Goal: Information Seeking & Learning: Learn about a topic

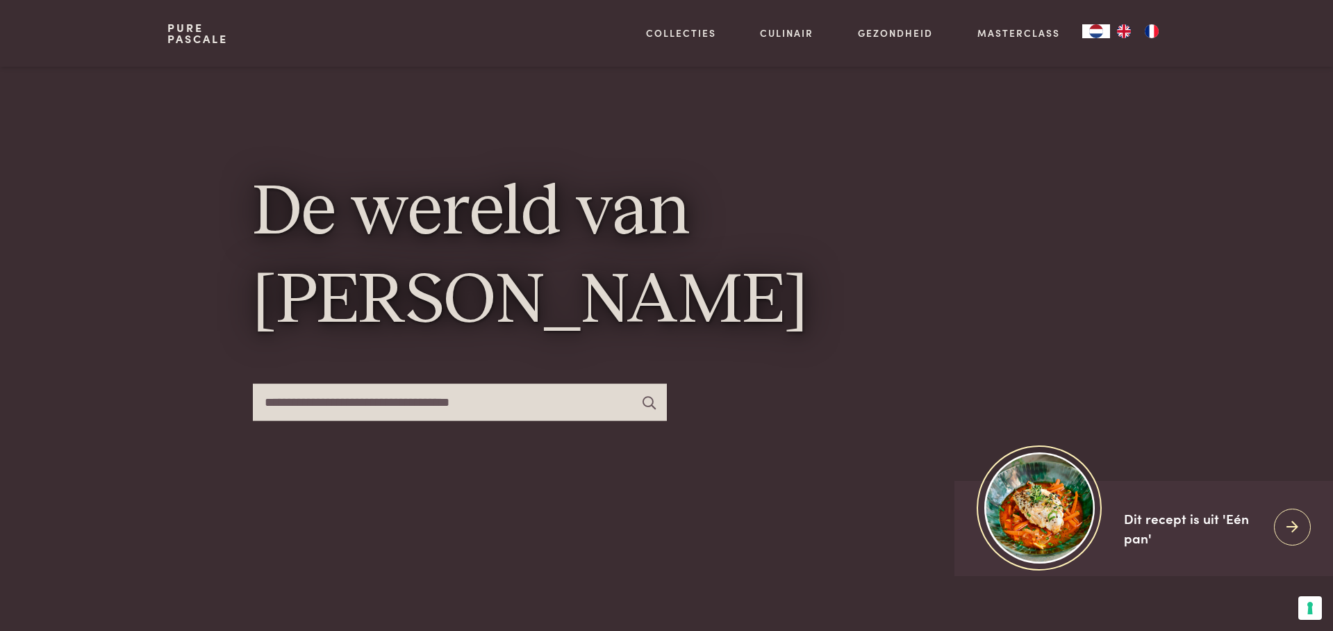
scroll to position [40, 0]
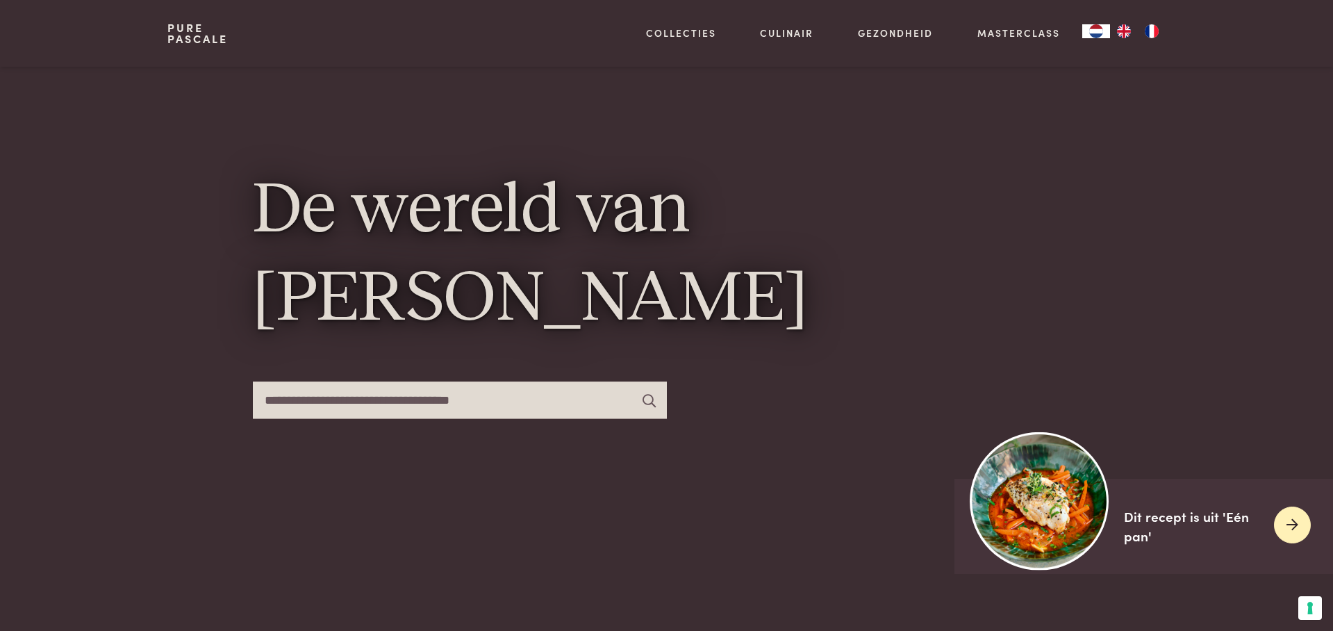
click at [1283, 524] on div at bounding box center [1292, 524] width 37 height 37
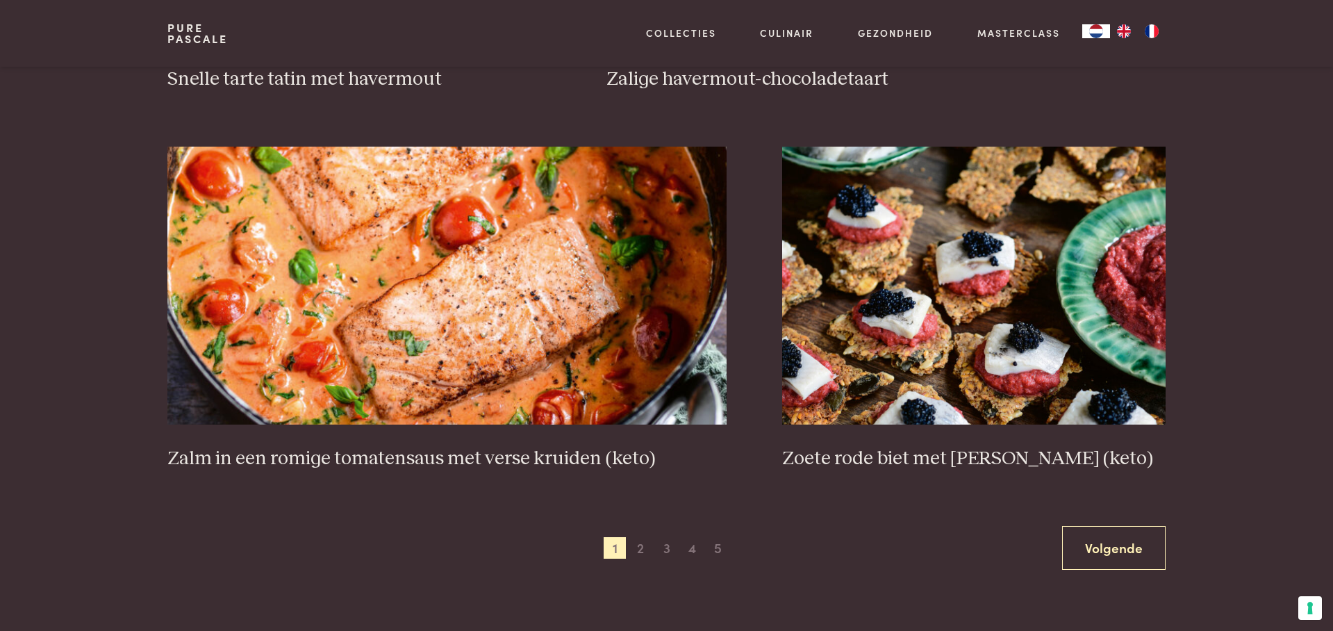
scroll to position [2425, 0]
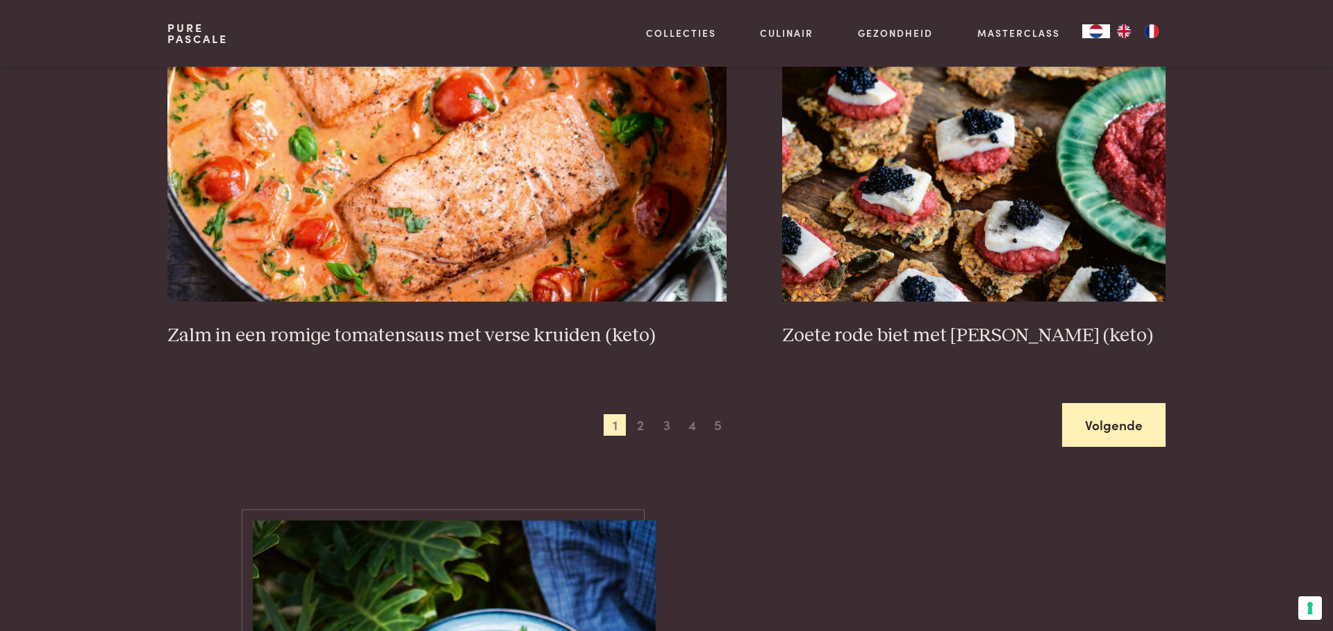
click at [1120, 432] on link "Volgende" at bounding box center [1113, 425] width 103 height 44
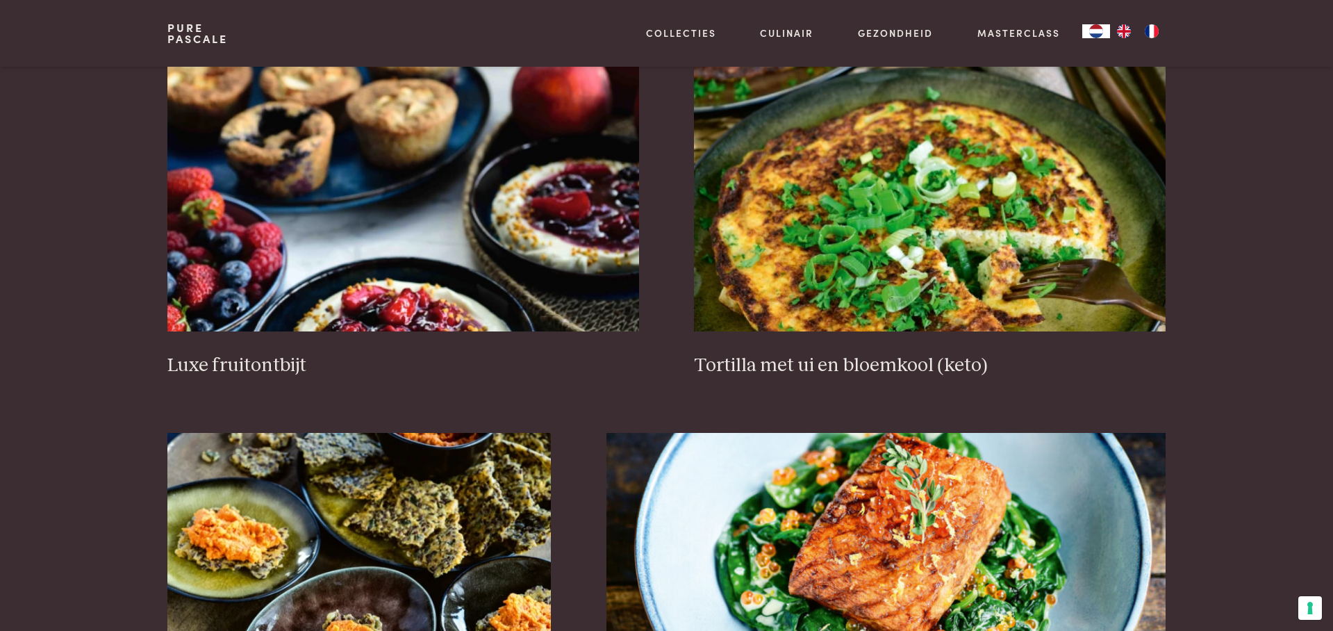
scroll to position [1760, 0]
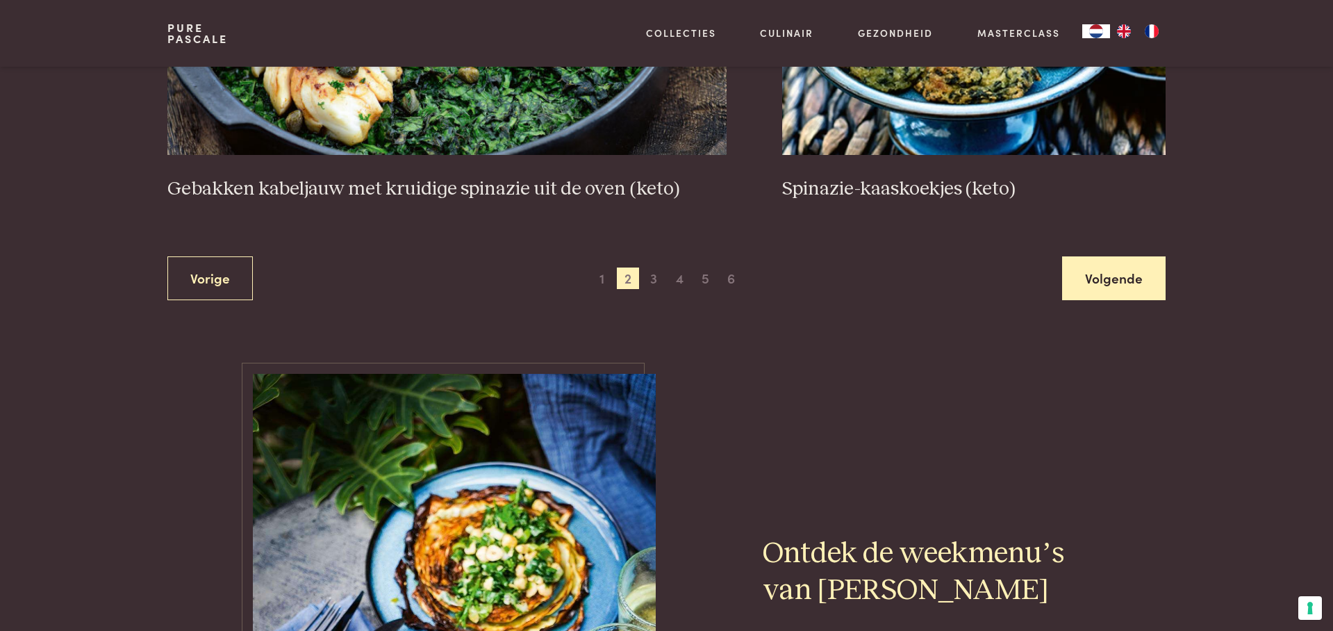
click at [1113, 273] on link "Volgende" at bounding box center [1113, 278] width 103 height 44
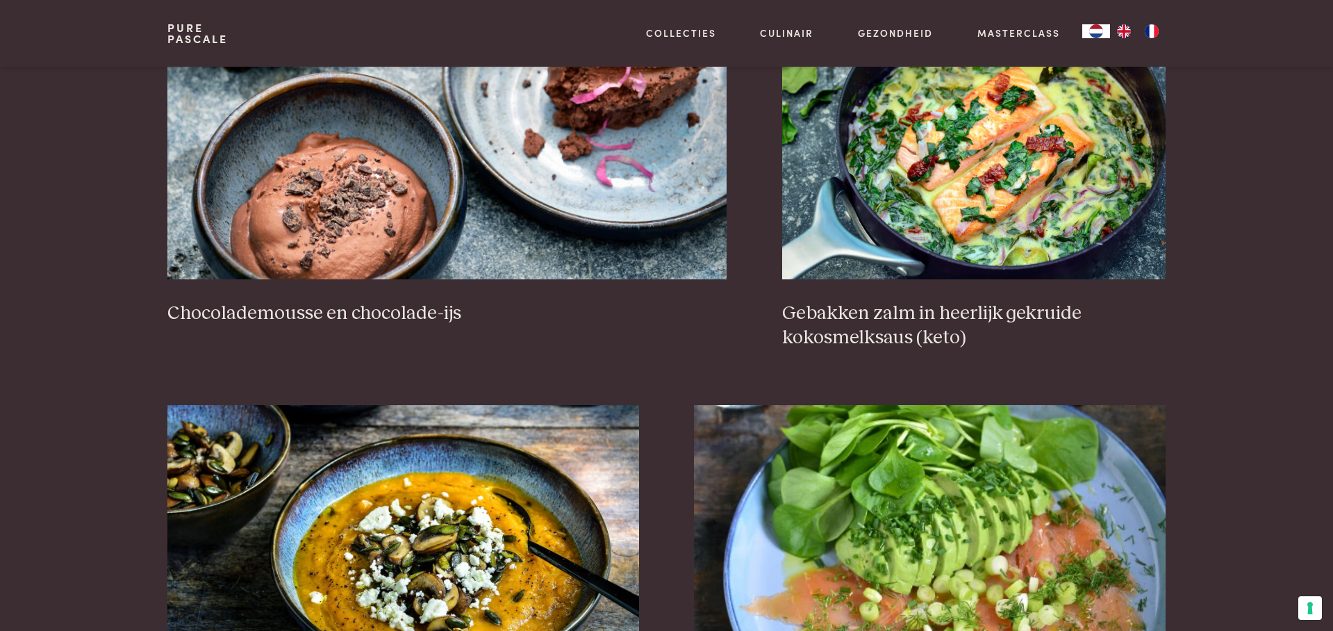
scroll to position [1443, 0]
